Goal: Check status

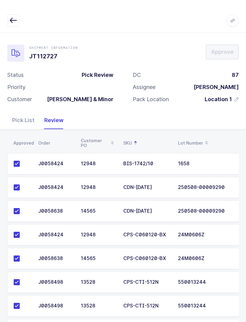
scroll to position [0, 4]
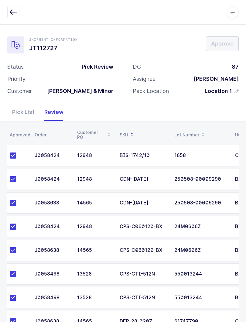
click at [17, 16] on button "button" at bounding box center [13, 12] width 12 height 12
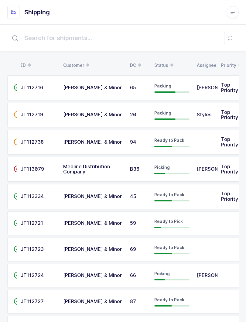
click at [168, 59] on table "ID Customer DC Status Assignee Priority" at bounding box center [124, 65] width 235 height 15
click at [165, 68] on div "Status" at bounding box center [171, 65] width 35 height 10
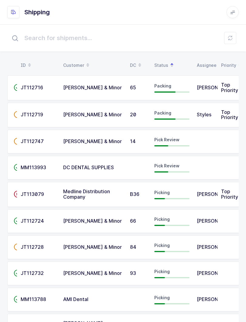
click at [170, 63] on icon at bounding box center [171, 63] width 3 height 3
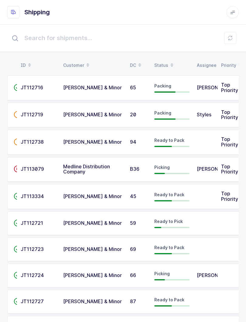
click at [164, 60] on div "Status" at bounding box center [171, 65] width 35 height 10
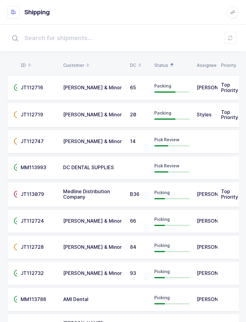
click at [166, 142] on div "Pick Review" at bounding box center [171, 142] width 35 height 10
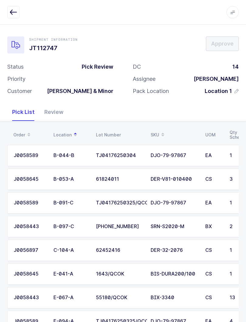
click at [53, 113] on div "Review" at bounding box center [53, 112] width 29 height 18
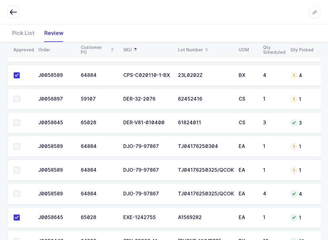
click at [20, 147] on label at bounding box center [22, 147] width 17 height 6
click at [20, 144] on input "checkbox" at bounding box center [20, 144] width 0 height 0
click at [19, 167] on span at bounding box center [17, 170] width 6 height 6
click at [20, 167] on input "checkbox" at bounding box center [20, 167] width 0 height 0
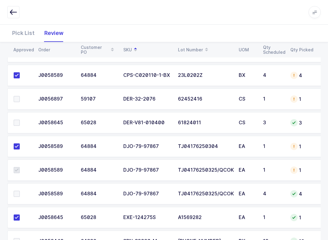
click at [18, 184] on td at bounding box center [20, 193] width 27 height 21
click at [21, 191] on label at bounding box center [22, 194] width 17 height 6
click at [20, 191] on input "checkbox" at bounding box center [20, 191] width 0 height 0
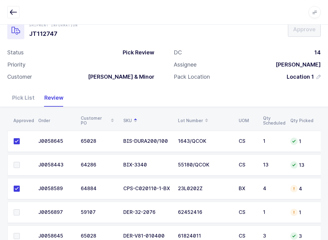
scroll to position [12, 0]
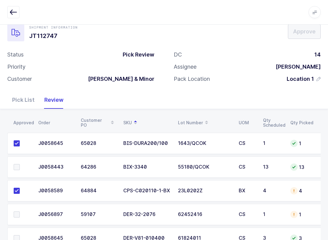
click at [19, 166] on span at bounding box center [17, 167] width 6 height 6
click at [20, 164] on input "checkbox" at bounding box center [20, 164] width 0 height 0
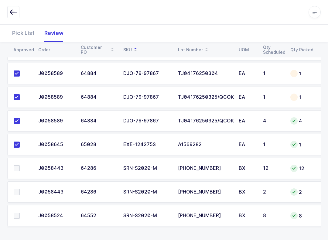
scroll to position [0, 0]
click at [21, 213] on label at bounding box center [22, 216] width 17 height 6
click at [20, 213] on input "checkbox" at bounding box center [20, 213] width 0 height 0
click at [17, 170] on span at bounding box center [17, 168] width 6 height 6
click at [20, 165] on input "checkbox" at bounding box center [20, 165] width 0 height 0
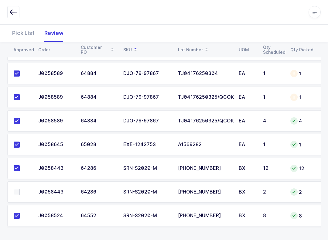
click at [27, 33] on div "Pick List" at bounding box center [23, 33] width 32 height 18
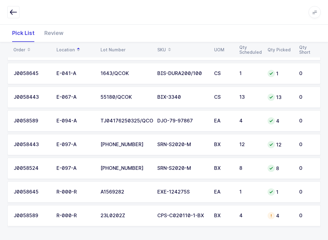
click at [164, 46] on div "SKU" at bounding box center [182, 50] width 50 height 10
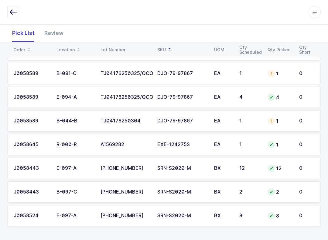
click at [59, 37] on div "Review" at bounding box center [53, 33] width 29 height 18
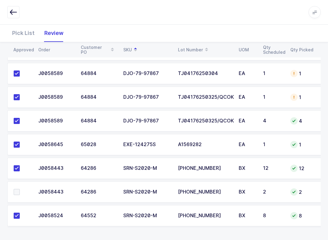
click at [25, 189] on label at bounding box center [22, 192] width 17 height 6
click at [20, 189] on input "checkbox" at bounding box center [20, 189] width 0 height 0
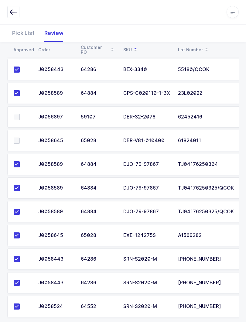
click at [18, 138] on span at bounding box center [17, 141] width 6 height 6
click at [20, 138] on input "checkbox" at bounding box center [20, 138] width 0 height 0
click at [14, 111] on td at bounding box center [20, 116] width 27 height 21
click at [20, 115] on label at bounding box center [22, 117] width 17 height 6
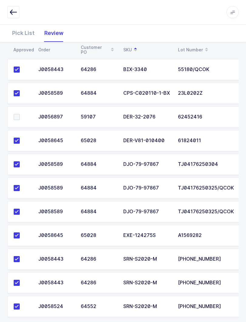
click at [20, 114] on input "checkbox" at bounding box center [20, 114] width 0 height 0
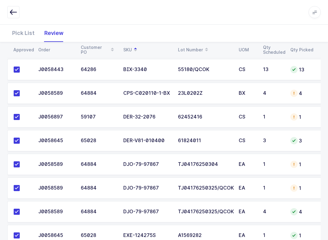
scroll to position [0, 0]
